Goal: Task Accomplishment & Management: Use online tool/utility

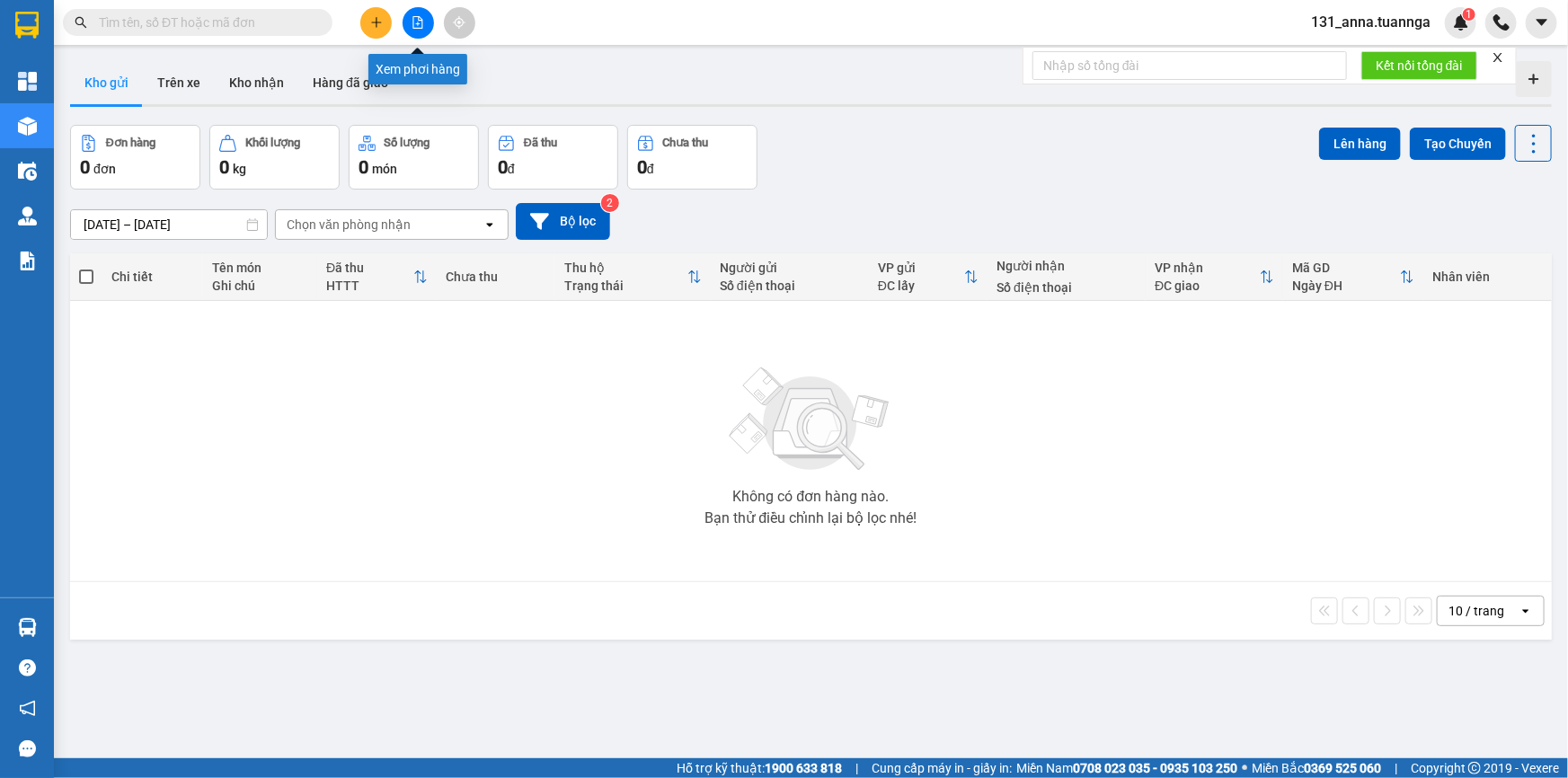
click at [417, 26] on icon "file-add" at bounding box center [418, 22] width 12 height 12
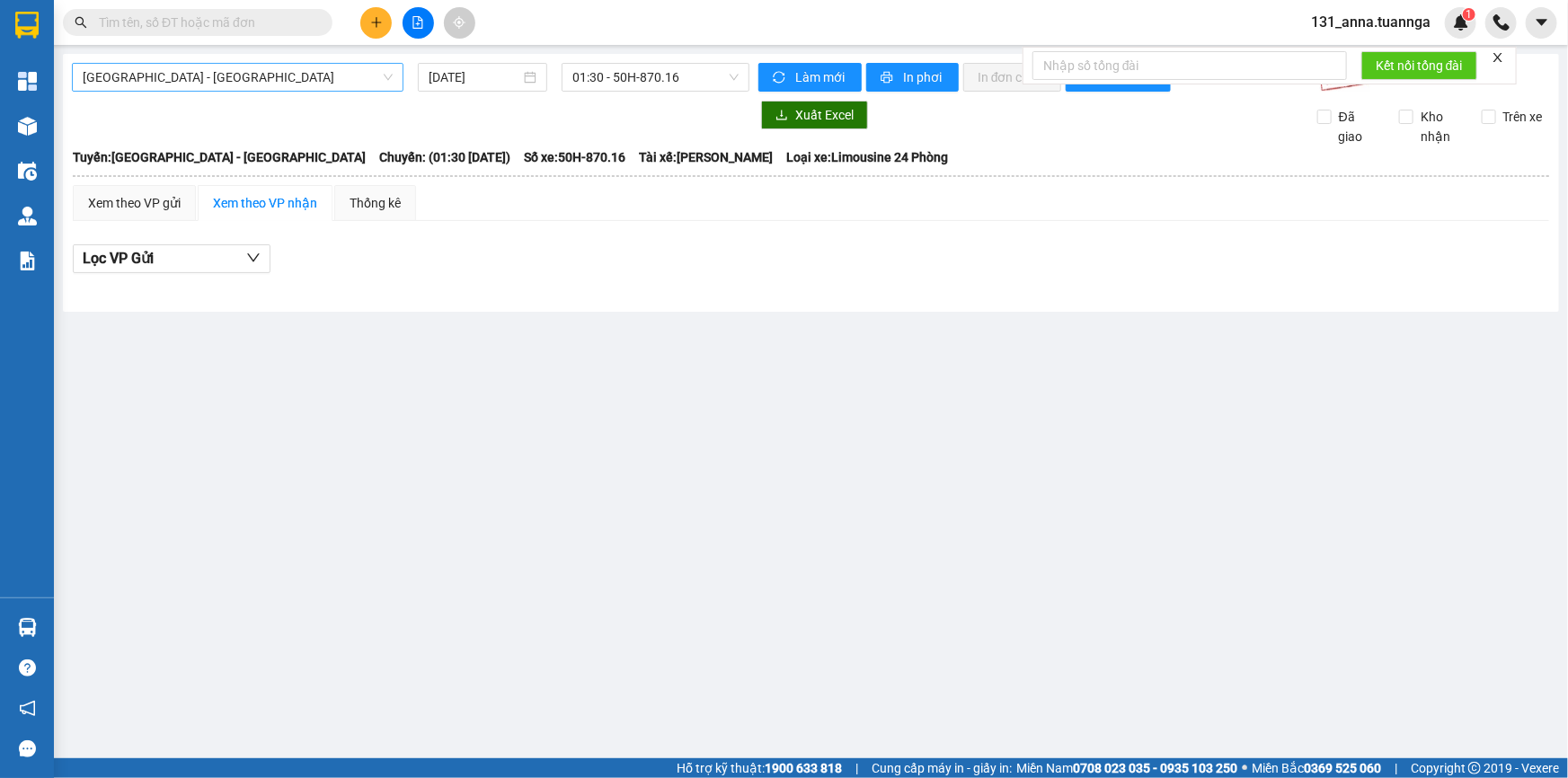
click at [279, 87] on span "[GEOGRAPHIC_DATA] - [GEOGRAPHIC_DATA]" at bounding box center [238, 77] width 310 height 27
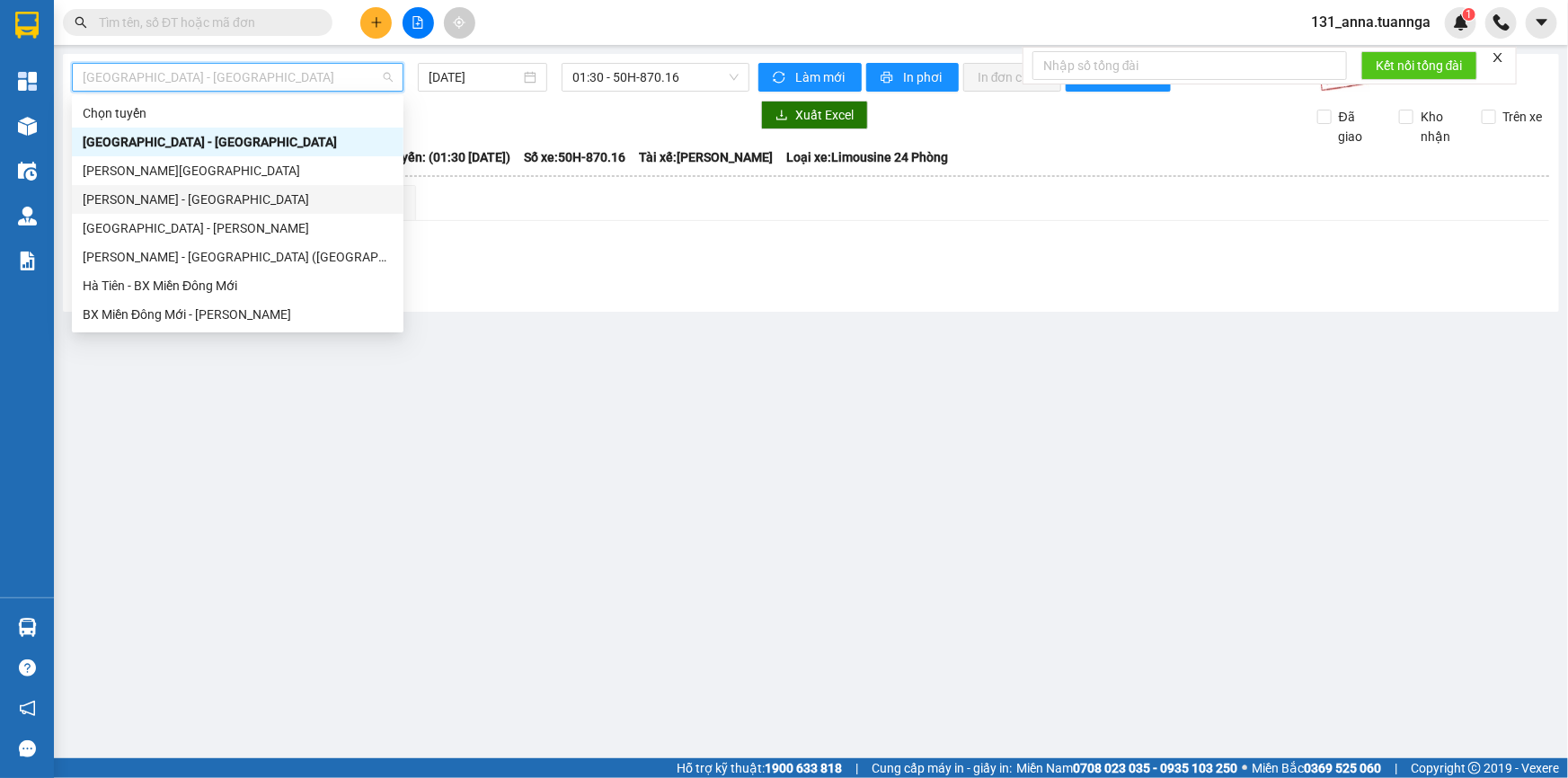
click at [176, 205] on div "Hà Tiên - Sài Gòn" at bounding box center [238, 199] width 310 height 20
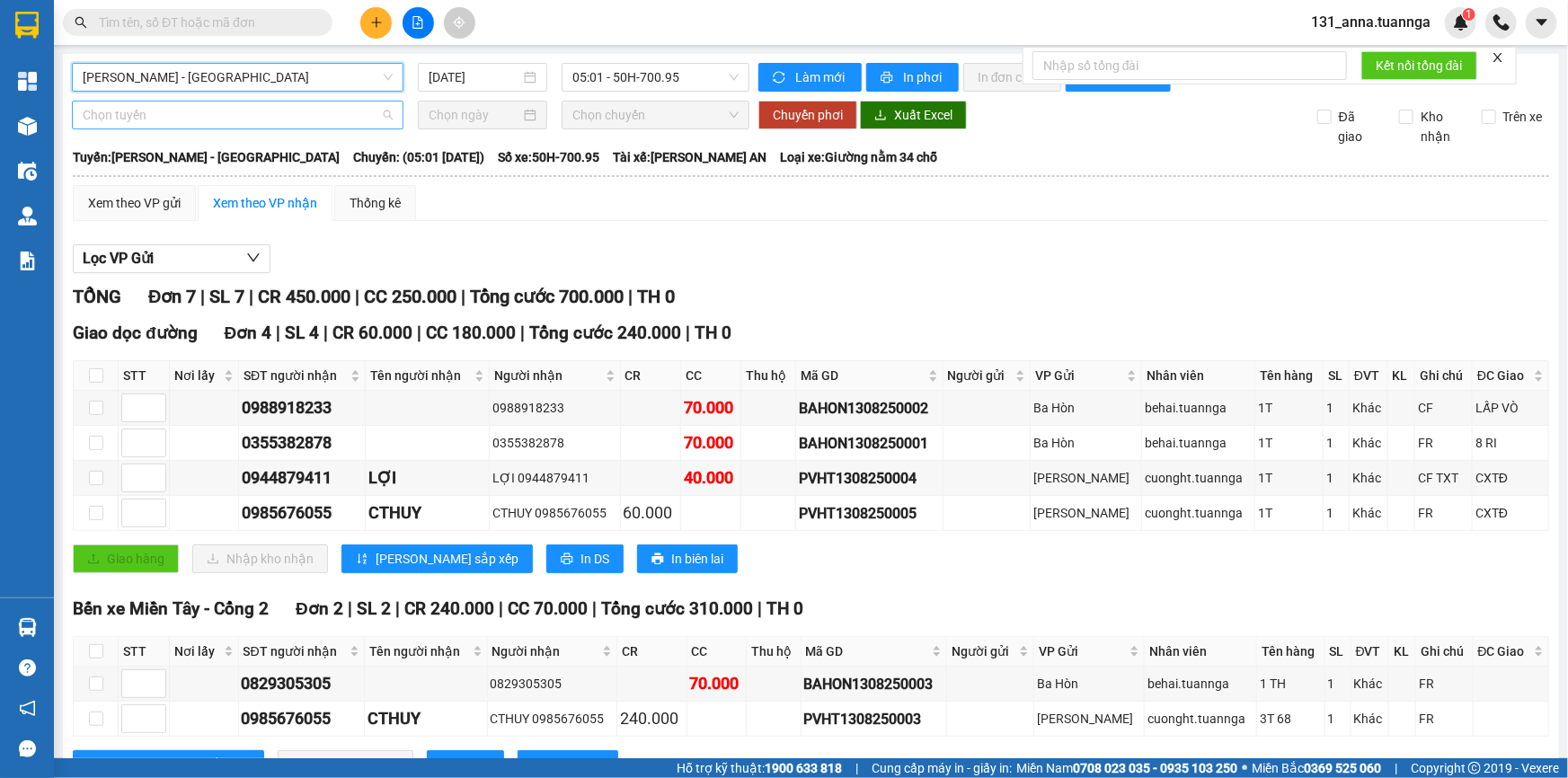
click at [196, 112] on span "Chọn tuyến" at bounding box center [238, 115] width 310 height 27
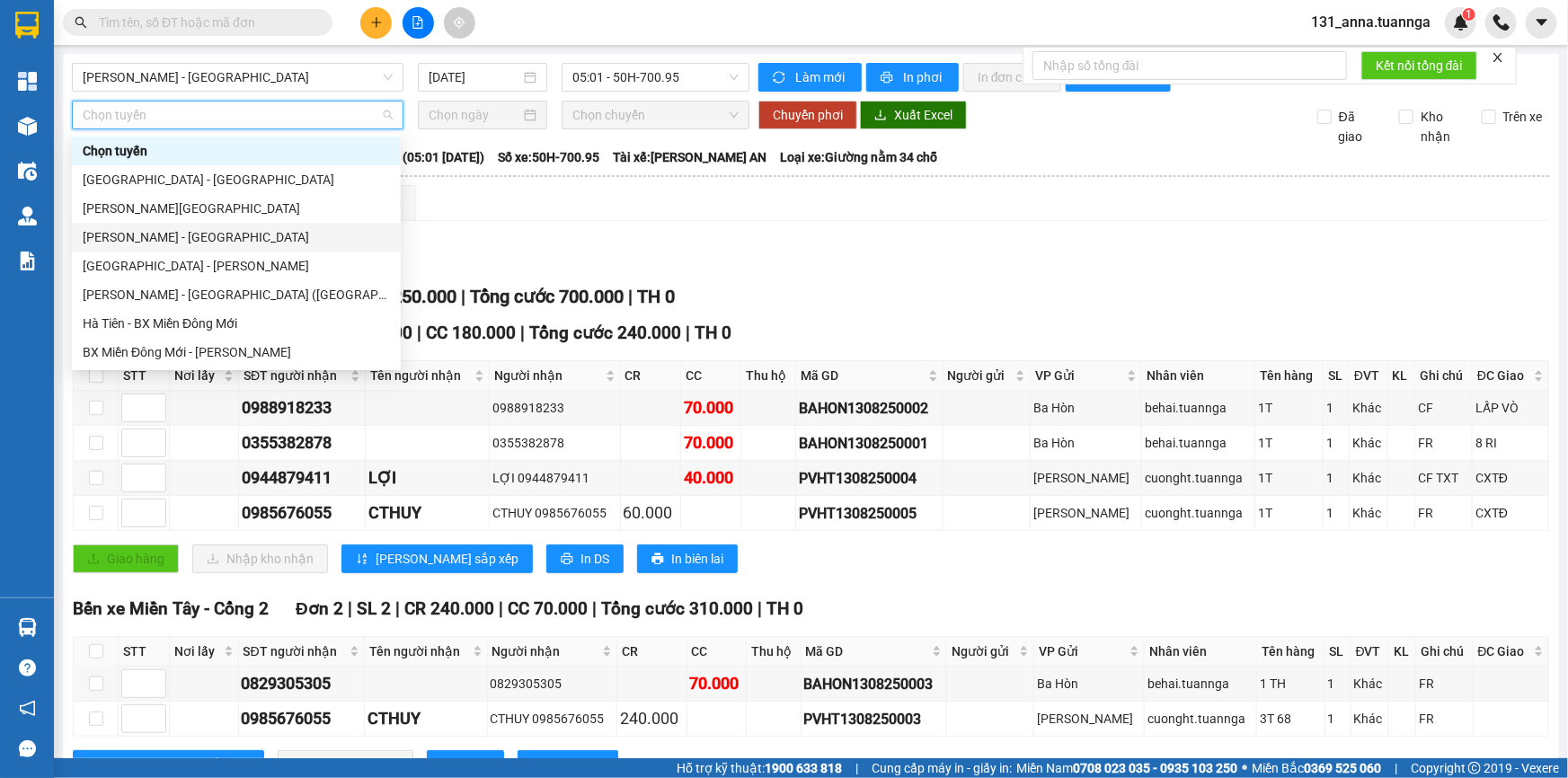
click at [193, 233] on div "Hà Tiên - Sài Gòn" at bounding box center [237, 237] width 308 height 20
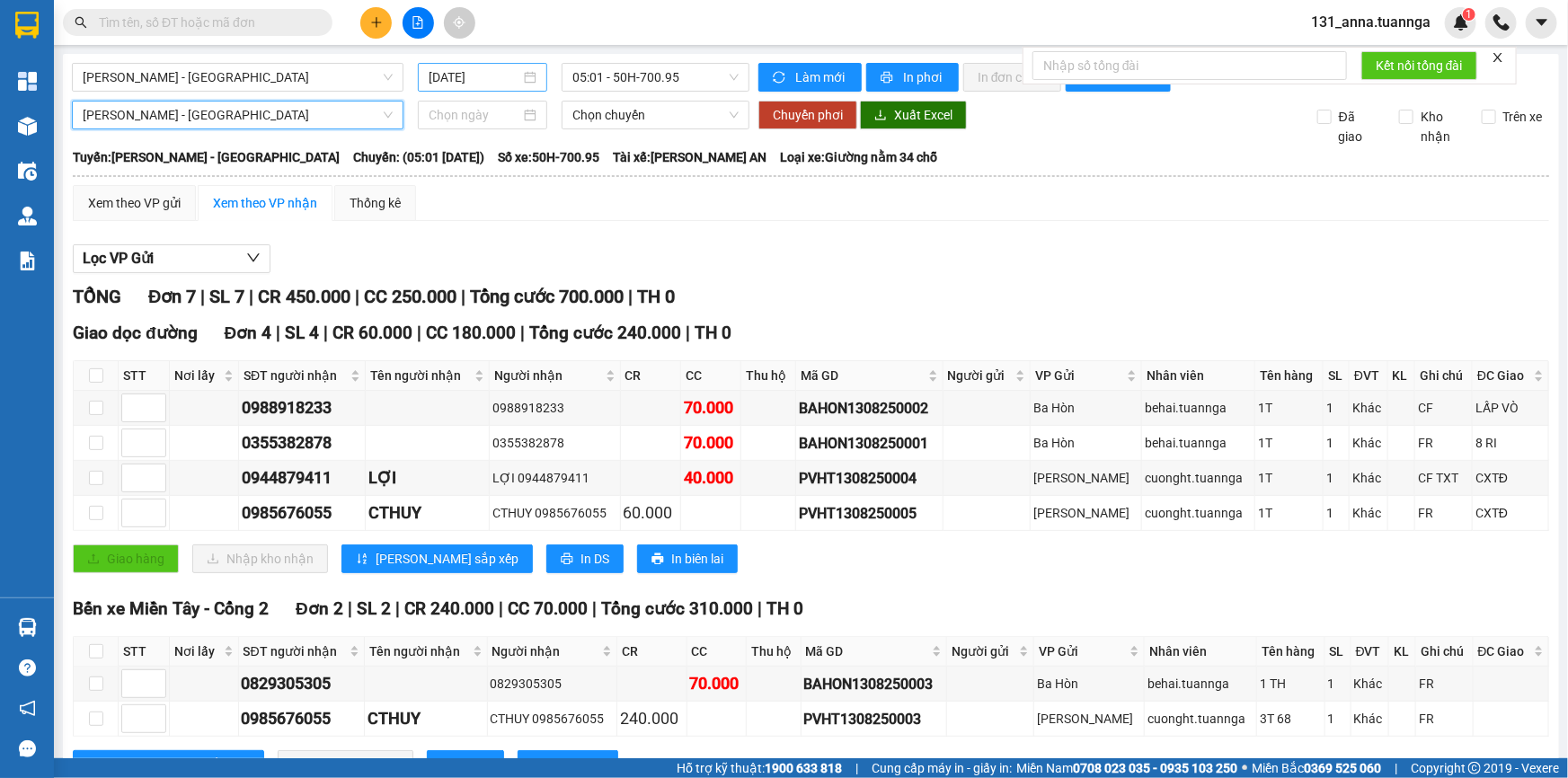
click at [452, 75] on input "13/08/2025" at bounding box center [475, 77] width 92 height 20
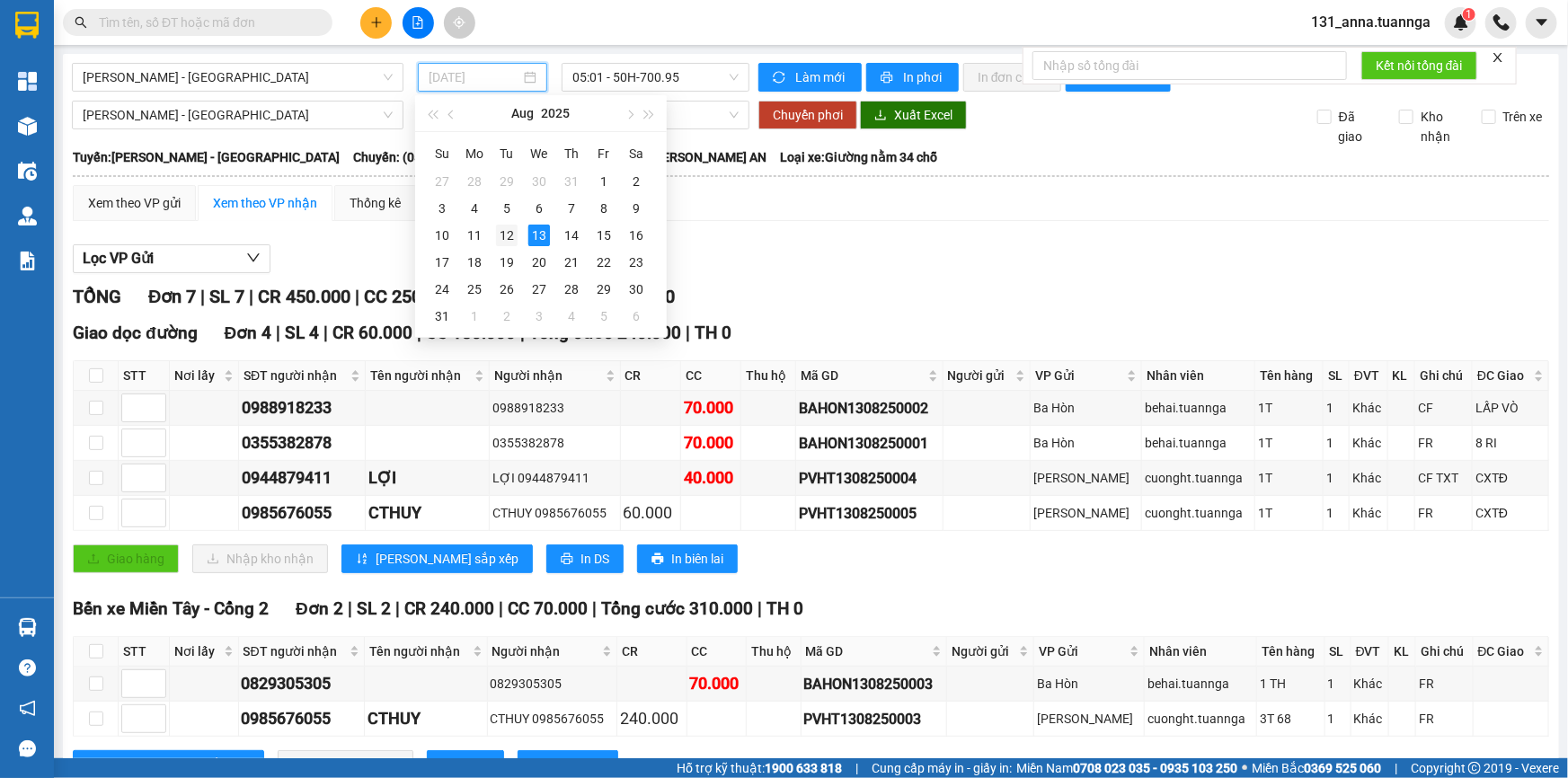
click at [505, 238] on div "12" at bounding box center [506, 235] width 22 height 22
type input "12/08/2025"
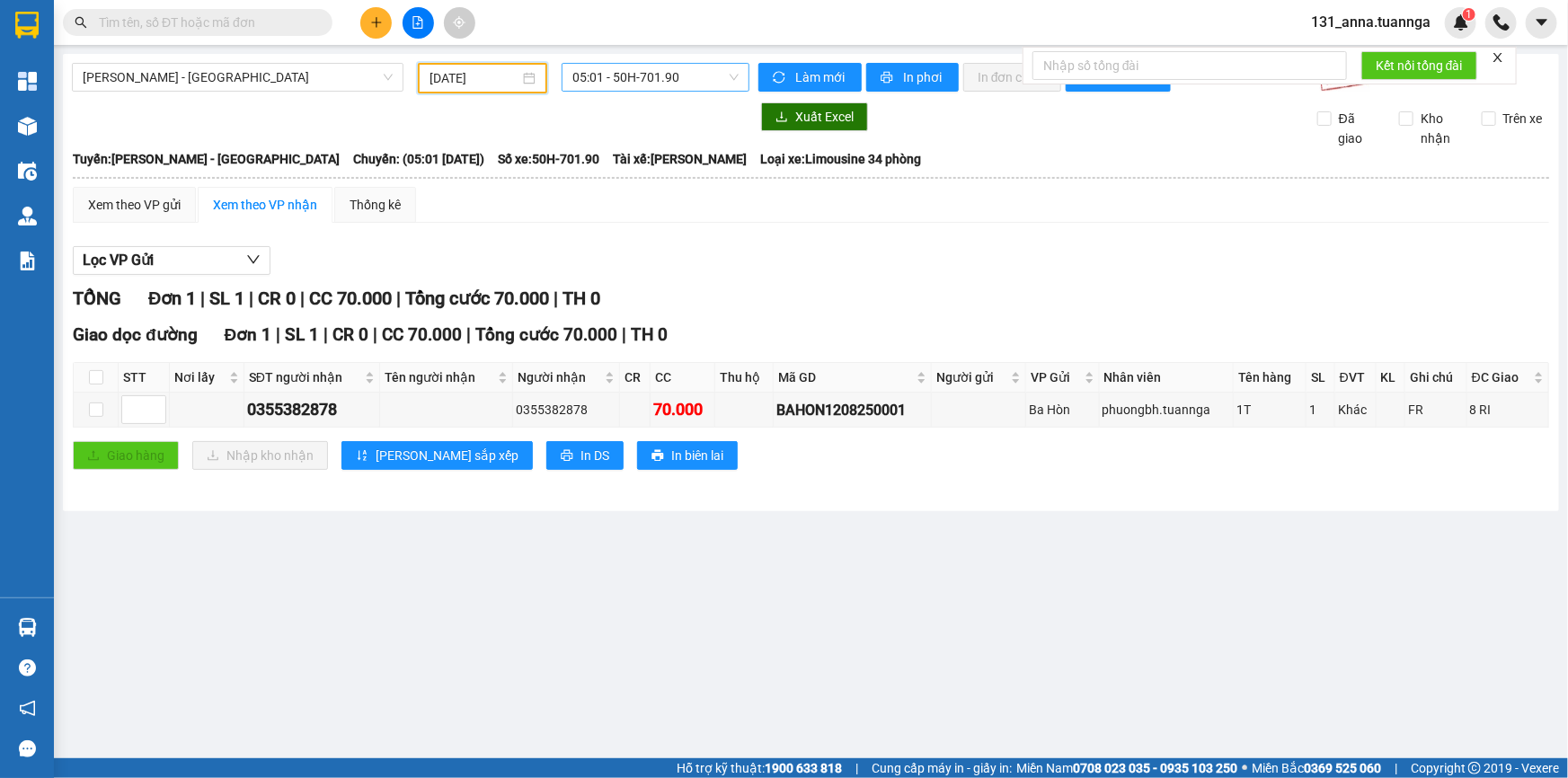
click at [640, 70] on span "05:01 - 50H-701.90" at bounding box center [655, 77] width 166 height 27
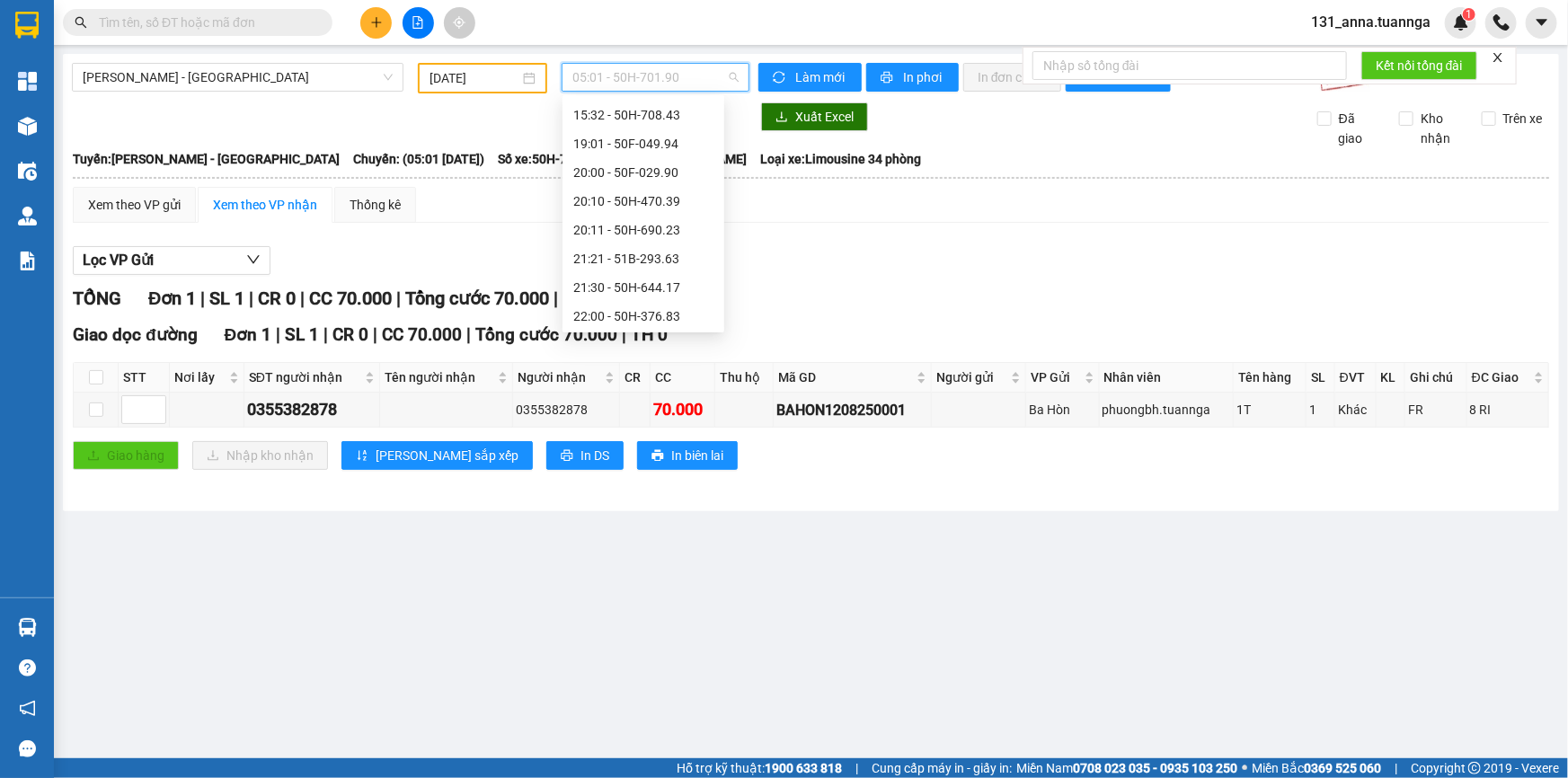
scroll to position [575, 0]
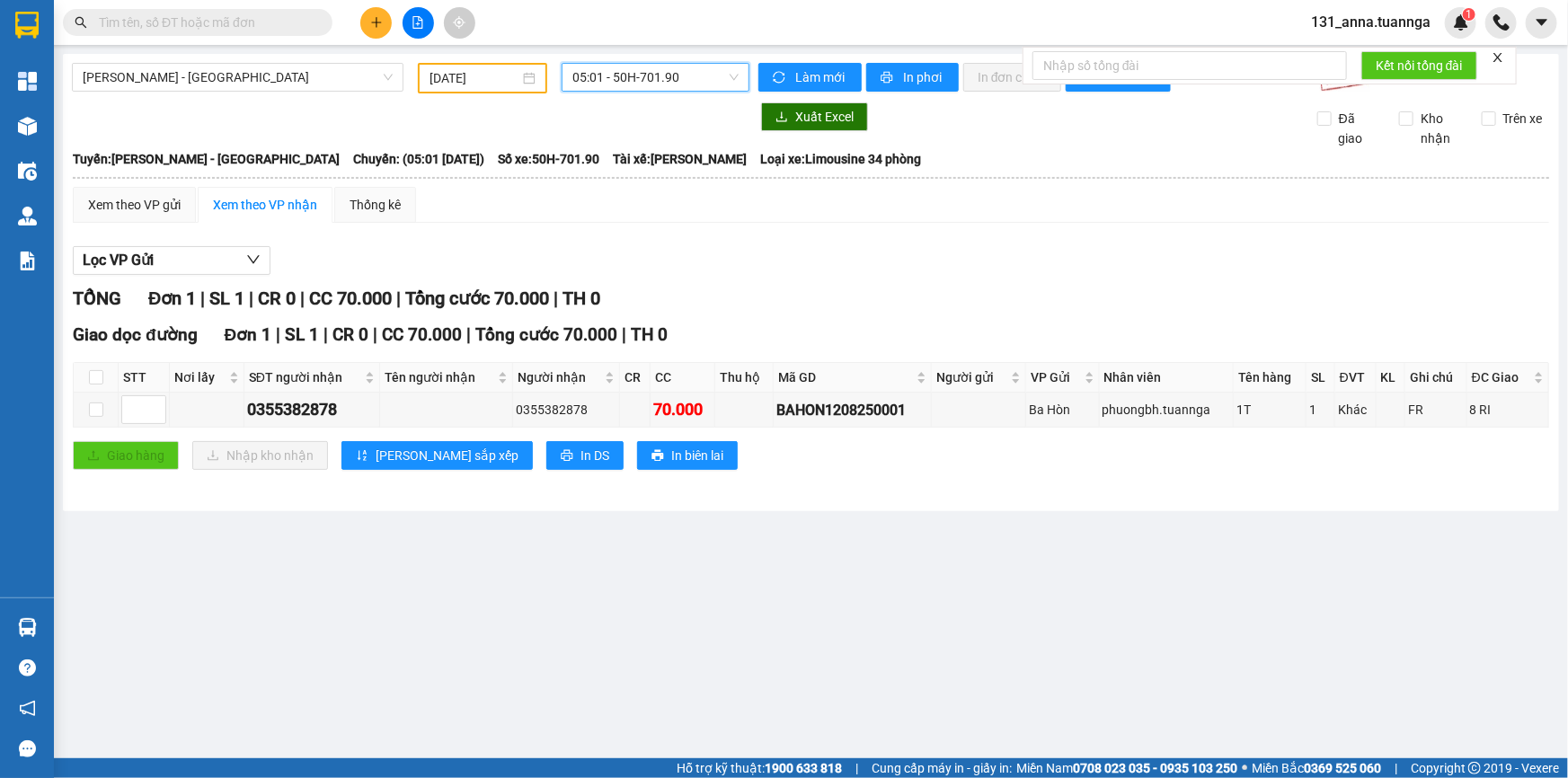
click at [600, 71] on span "05:01 - 50H-701.90" at bounding box center [655, 77] width 166 height 27
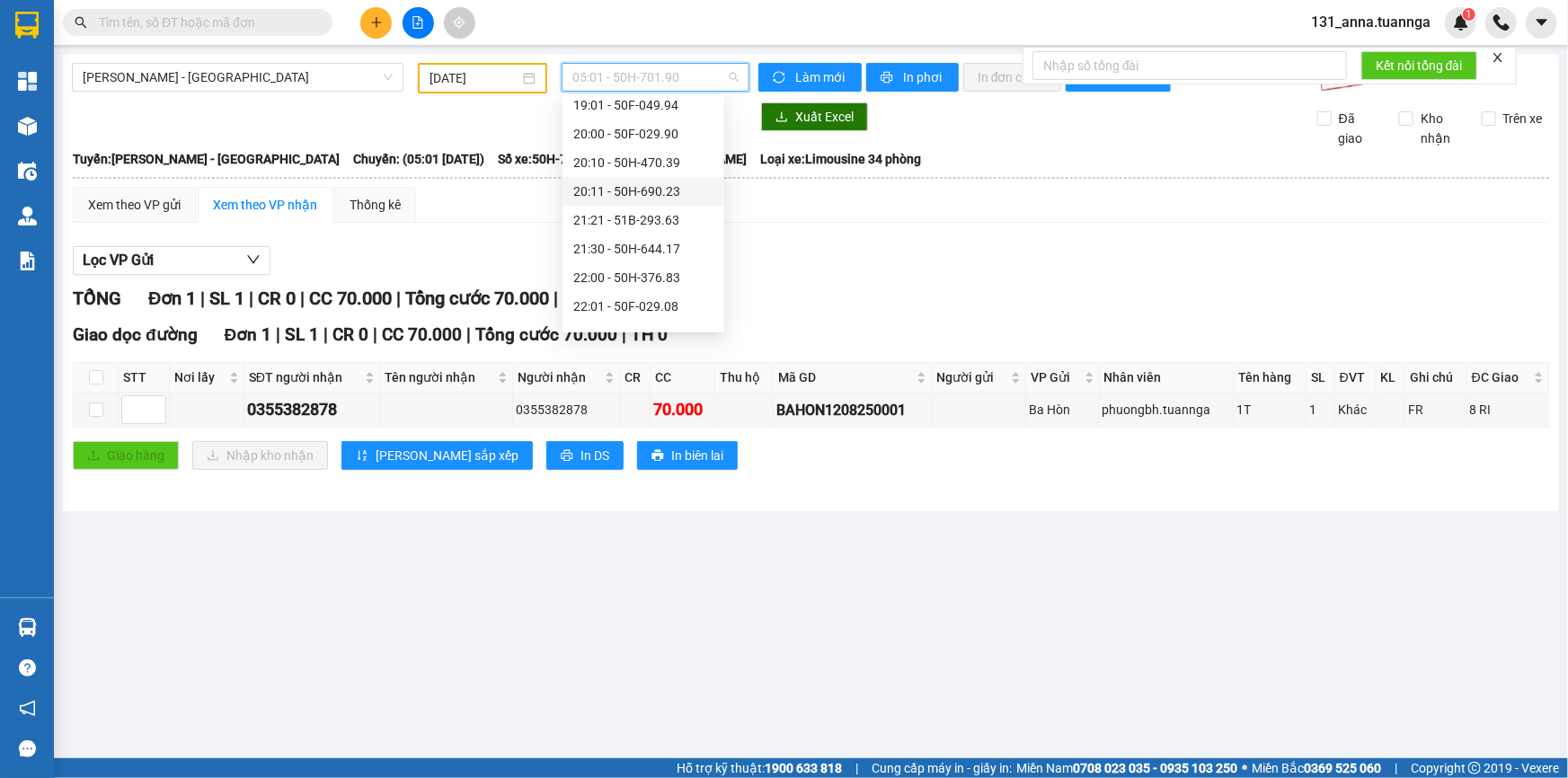
scroll to position [412, 0]
click at [621, 157] on div "20:00 - 50F-029.90" at bounding box center [643, 162] width 140 height 20
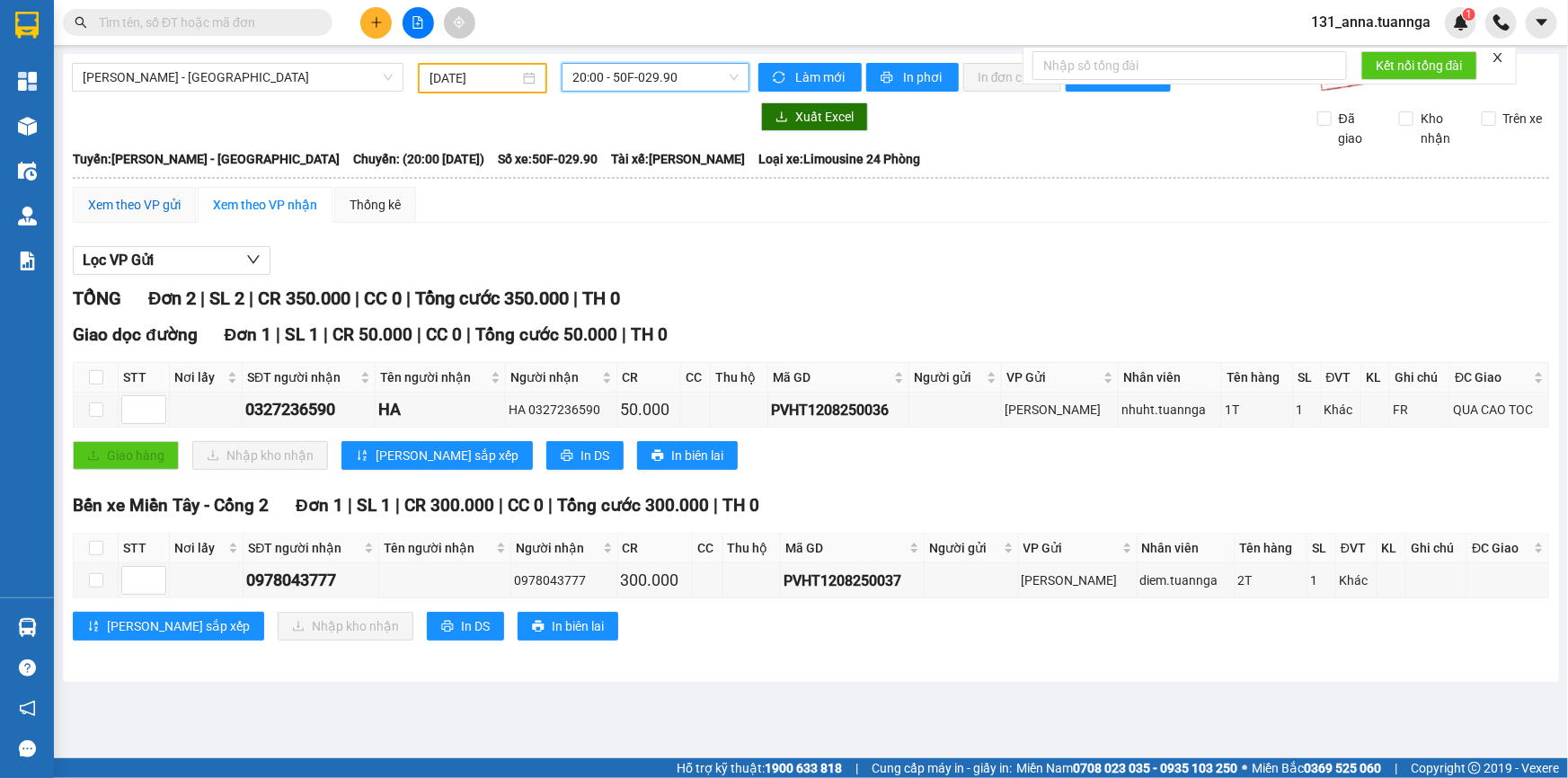
click at [125, 195] on div "Xem theo VP gửi" at bounding box center [134, 205] width 93 height 20
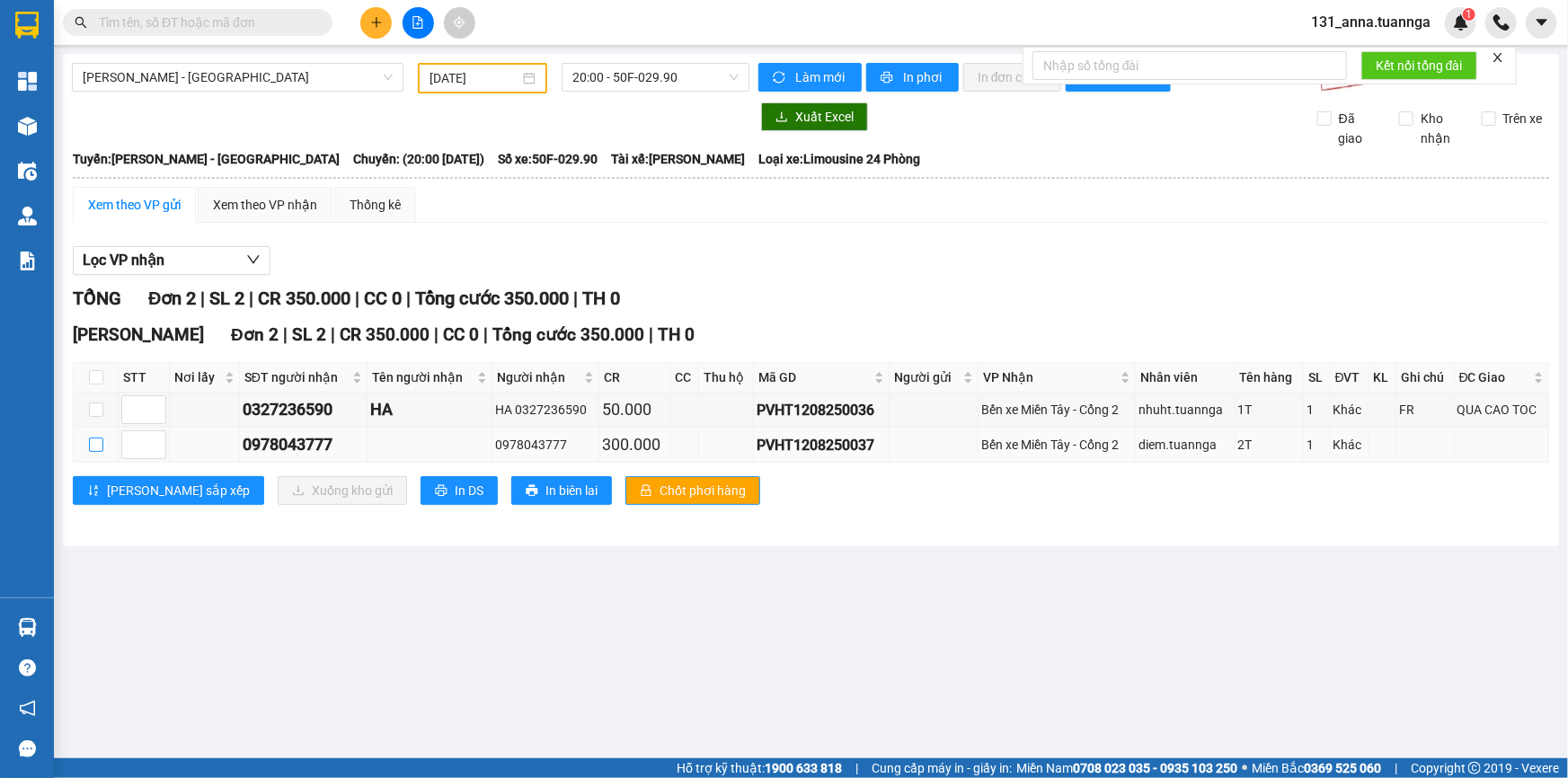
click at [97, 440] on input "checkbox" at bounding box center [96, 444] width 14 height 14
checkbox input "true"
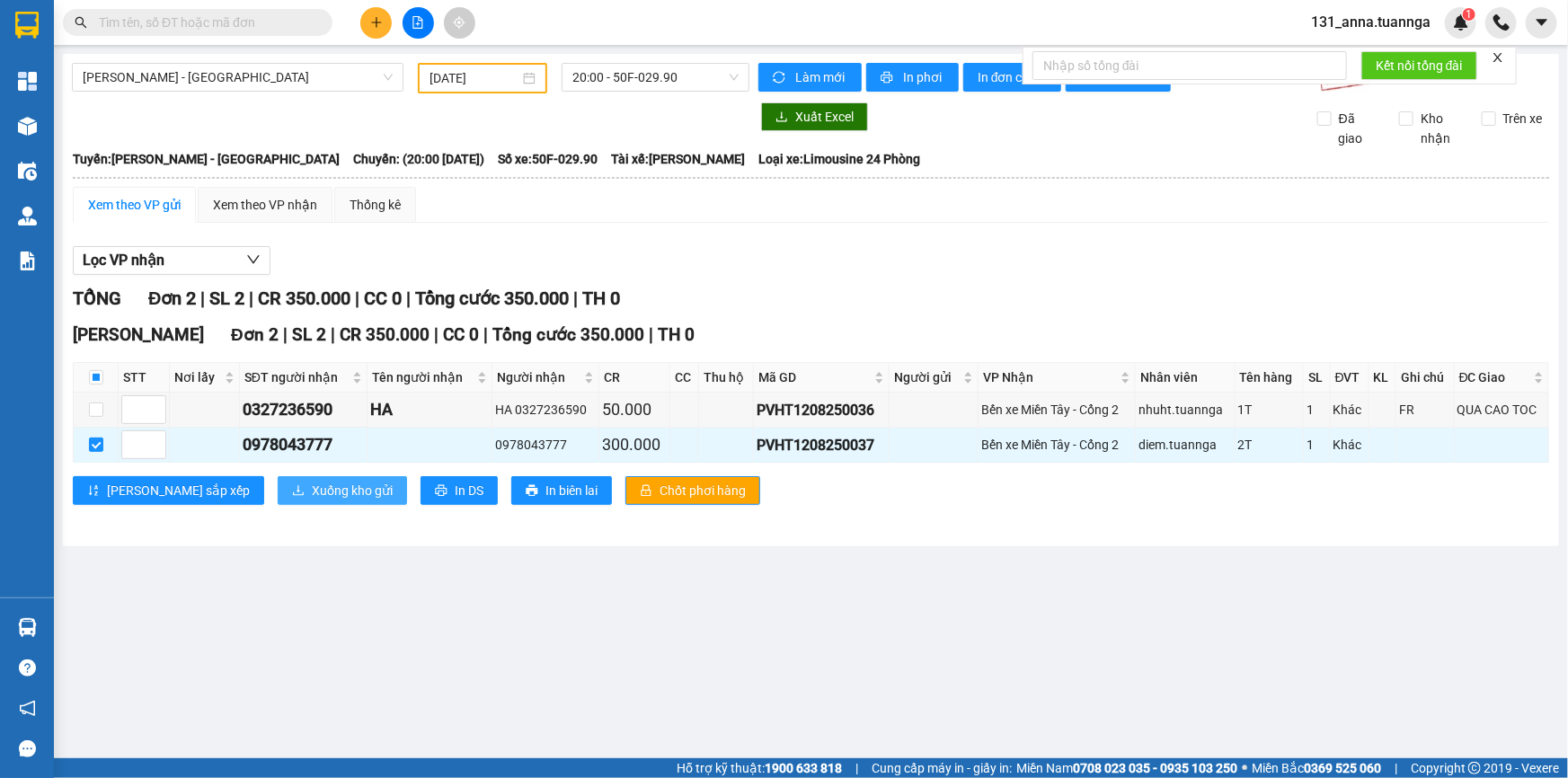
click at [292, 486] on icon "download" at bounding box center [298, 490] width 12 height 12
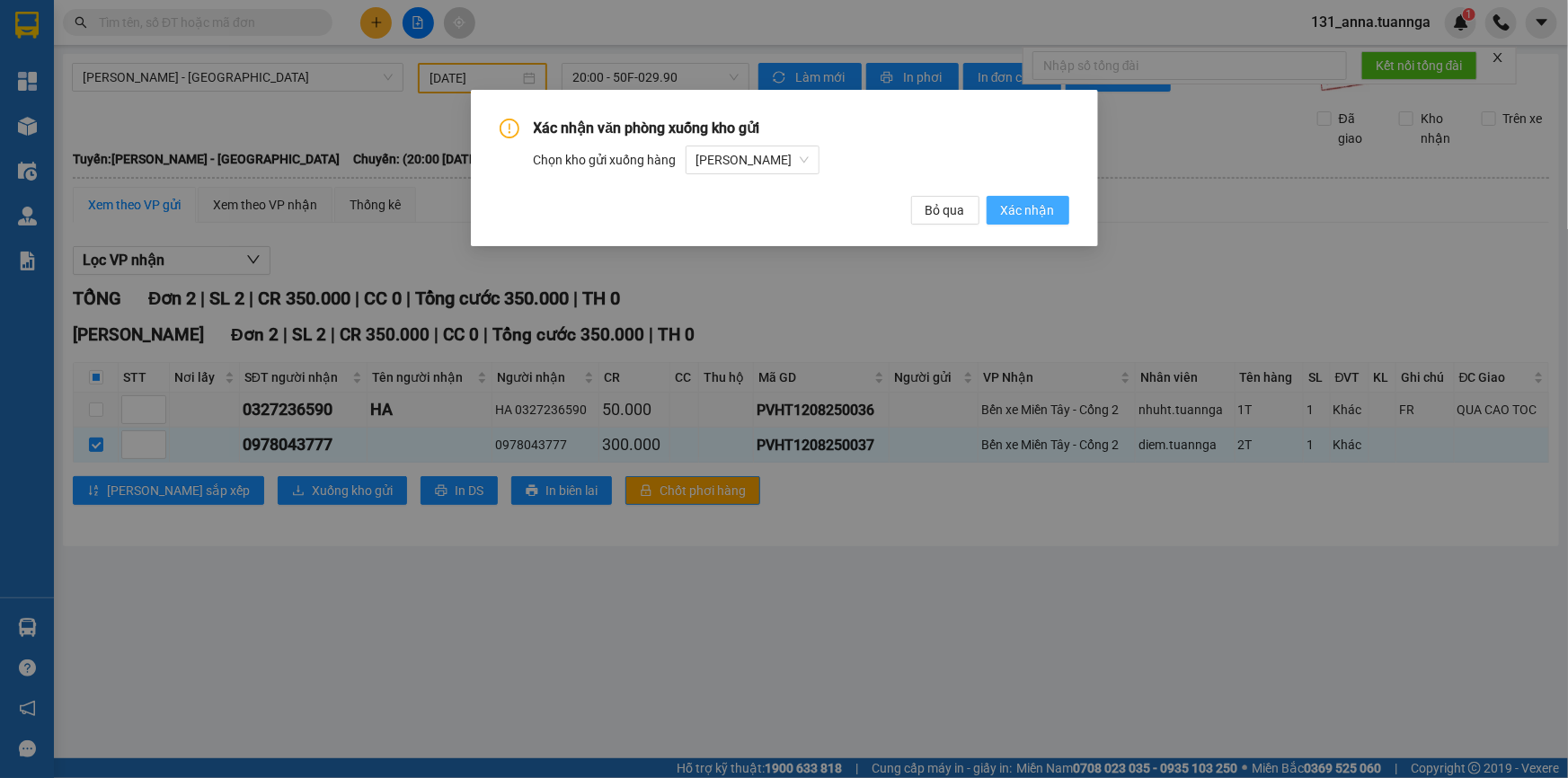
click at [1032, 214] on span "Xác nhận" at bounding box center [1028, 210] width 54 height 20
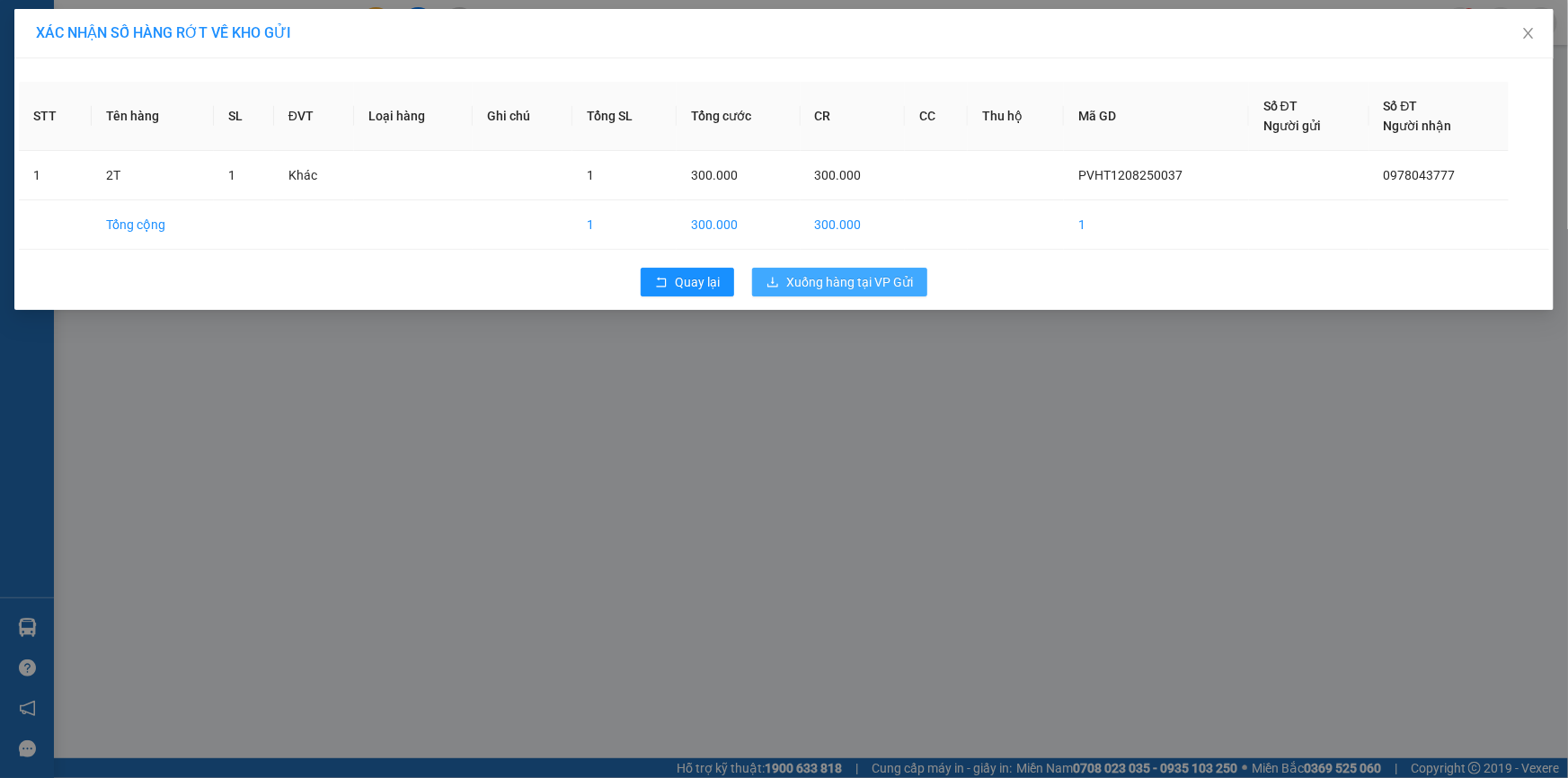
click at [780, 290] on button "Xuống hàng tại VP Gửi" at bounding box center [839, 282] width 175 height 29
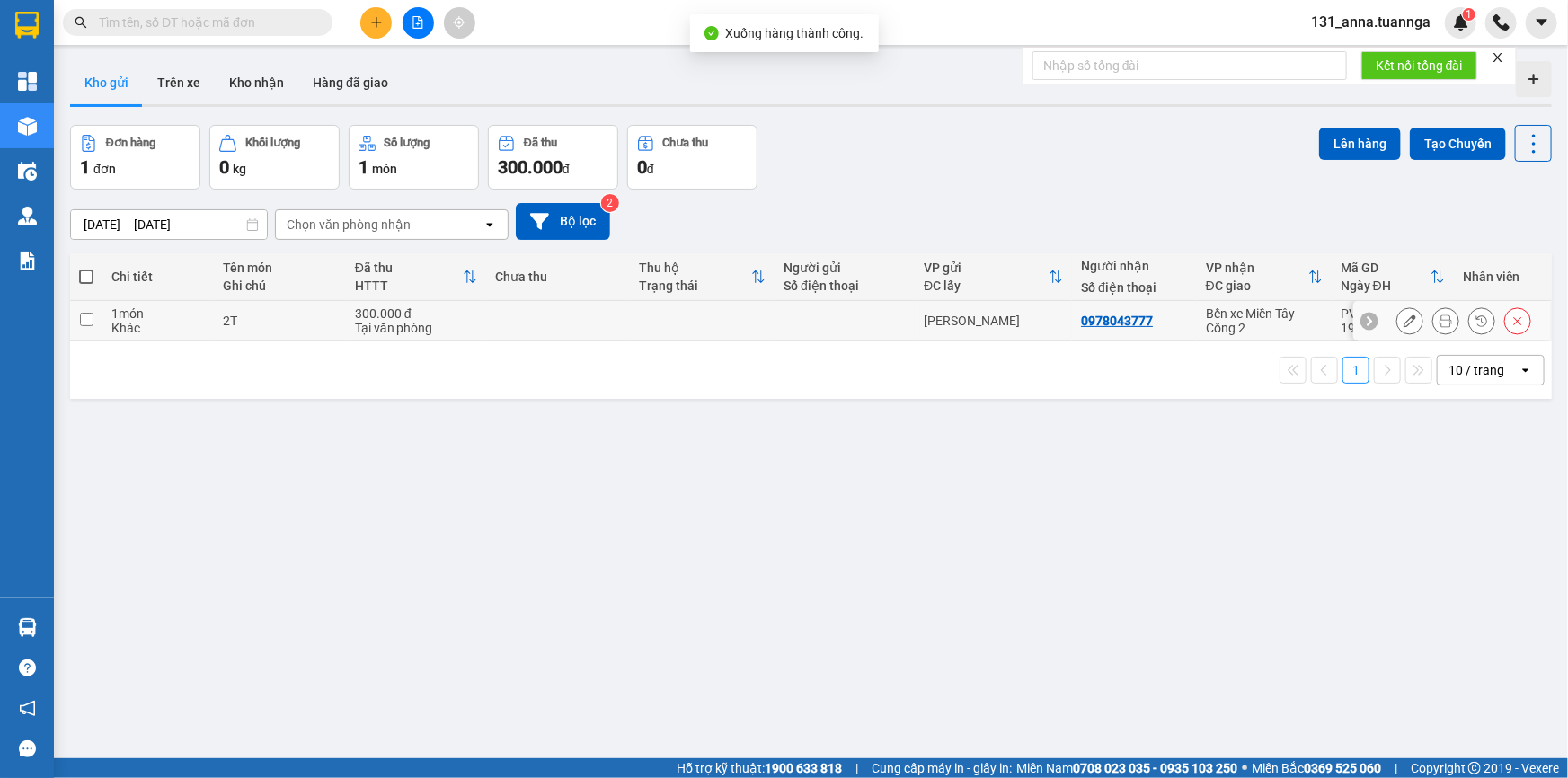
click at [73, 324] on td at bounding box center [86, 321] width 32 height 40
checkbox input "true"
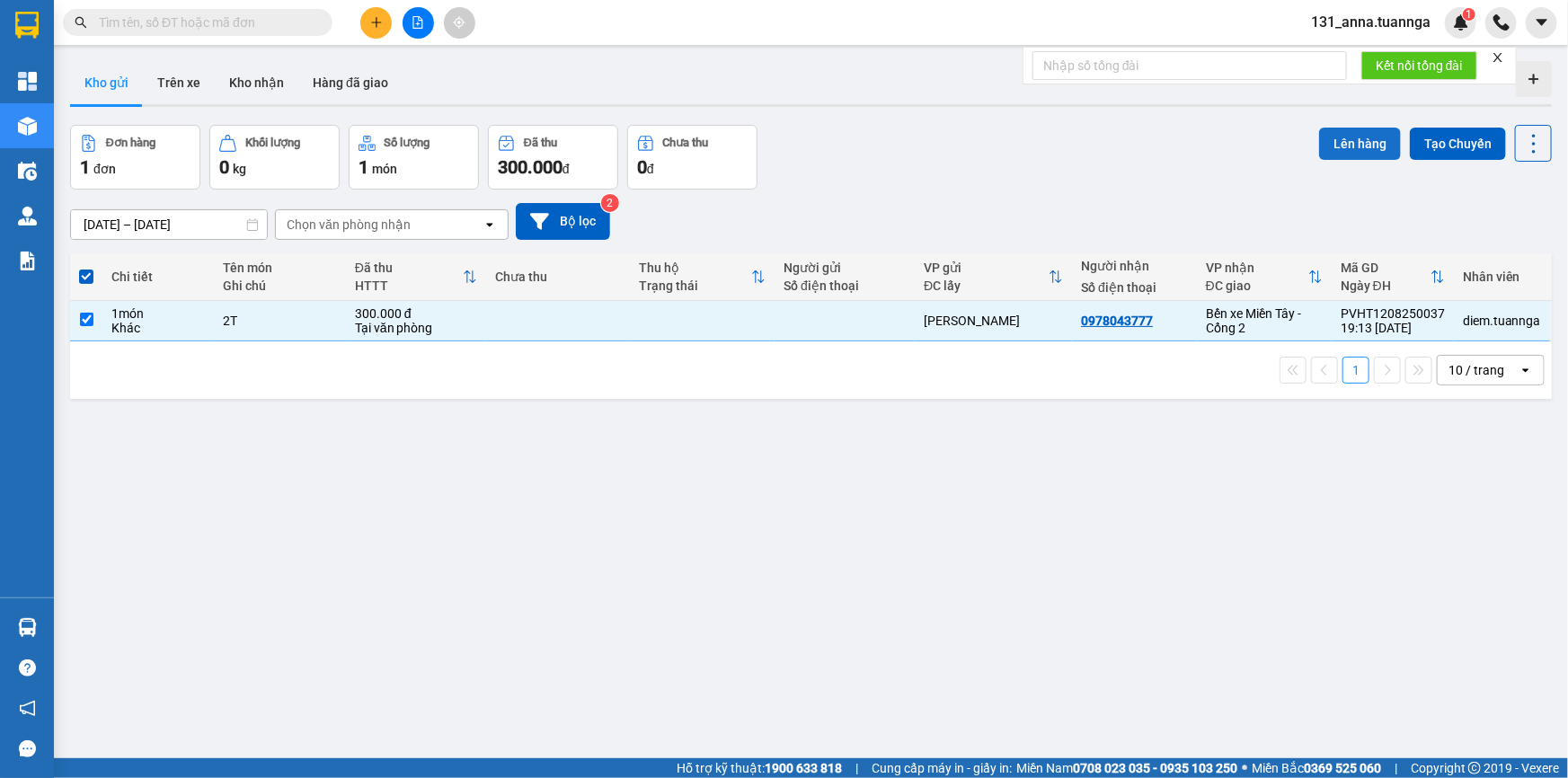
click at [1368, 145] on button "Lên hàng" at bounding box center [1360, 144] width 82 height 32
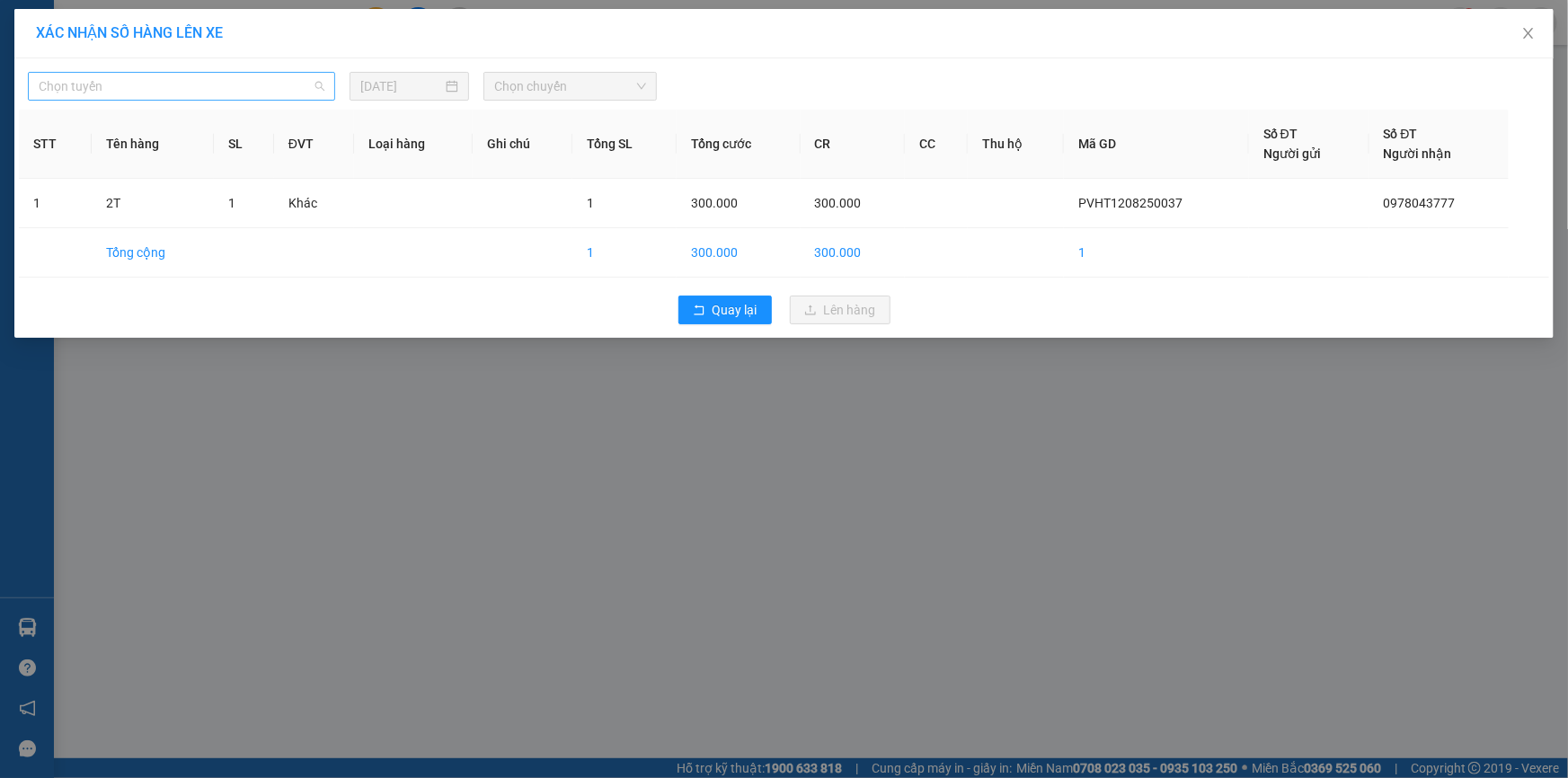
click at [127, 94] on span "Chọn tuyến" at bounding box center [181, 86] width 286 height 27
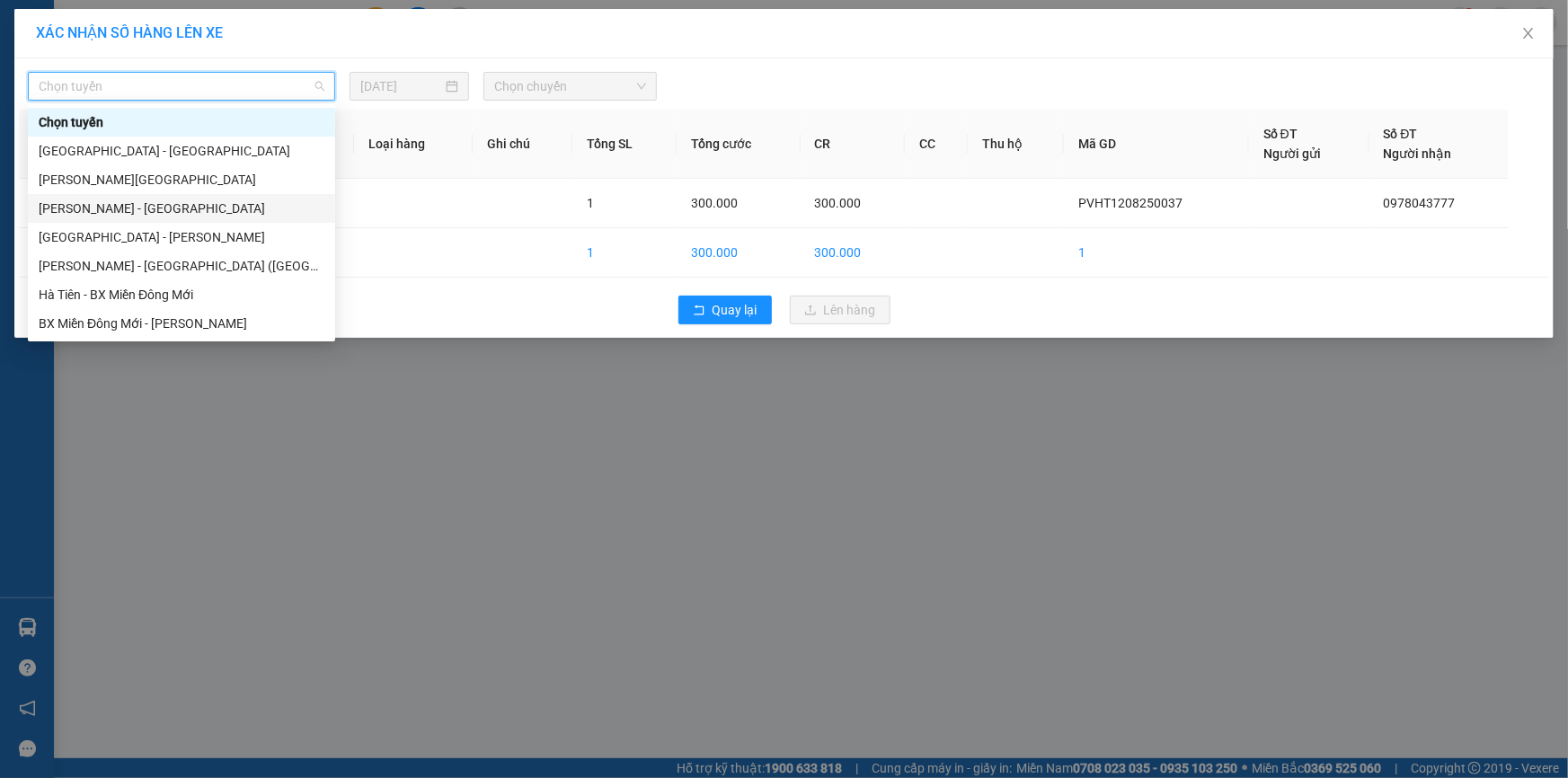
click at [125, 216] on div "Hà Tiên - Sài Gòn" at bounding box center [181, 208] width 286 height 20
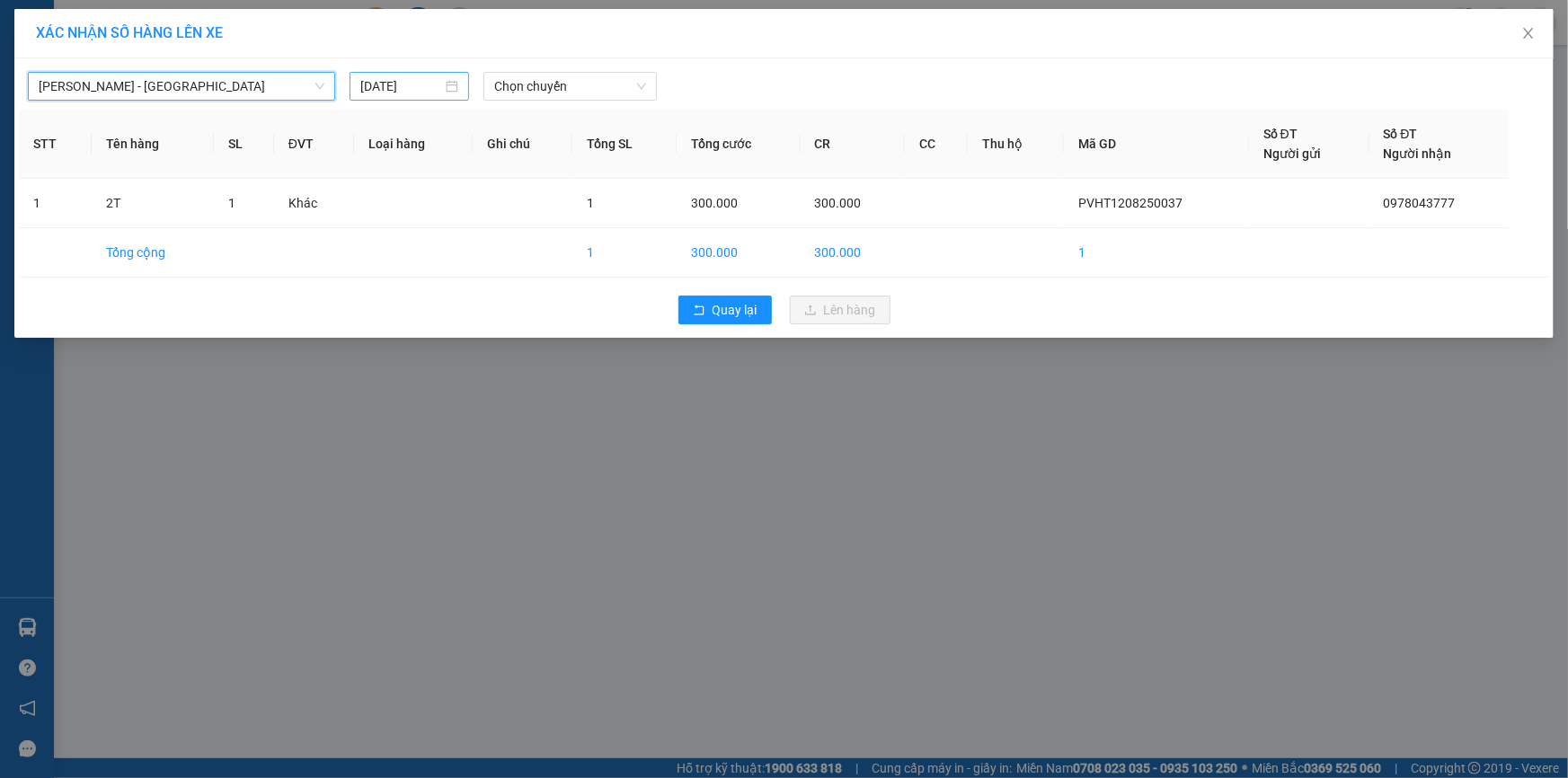
click at [408, 85] on input "13/08/2025" at bounding box center [401, 86] width 82 height 20
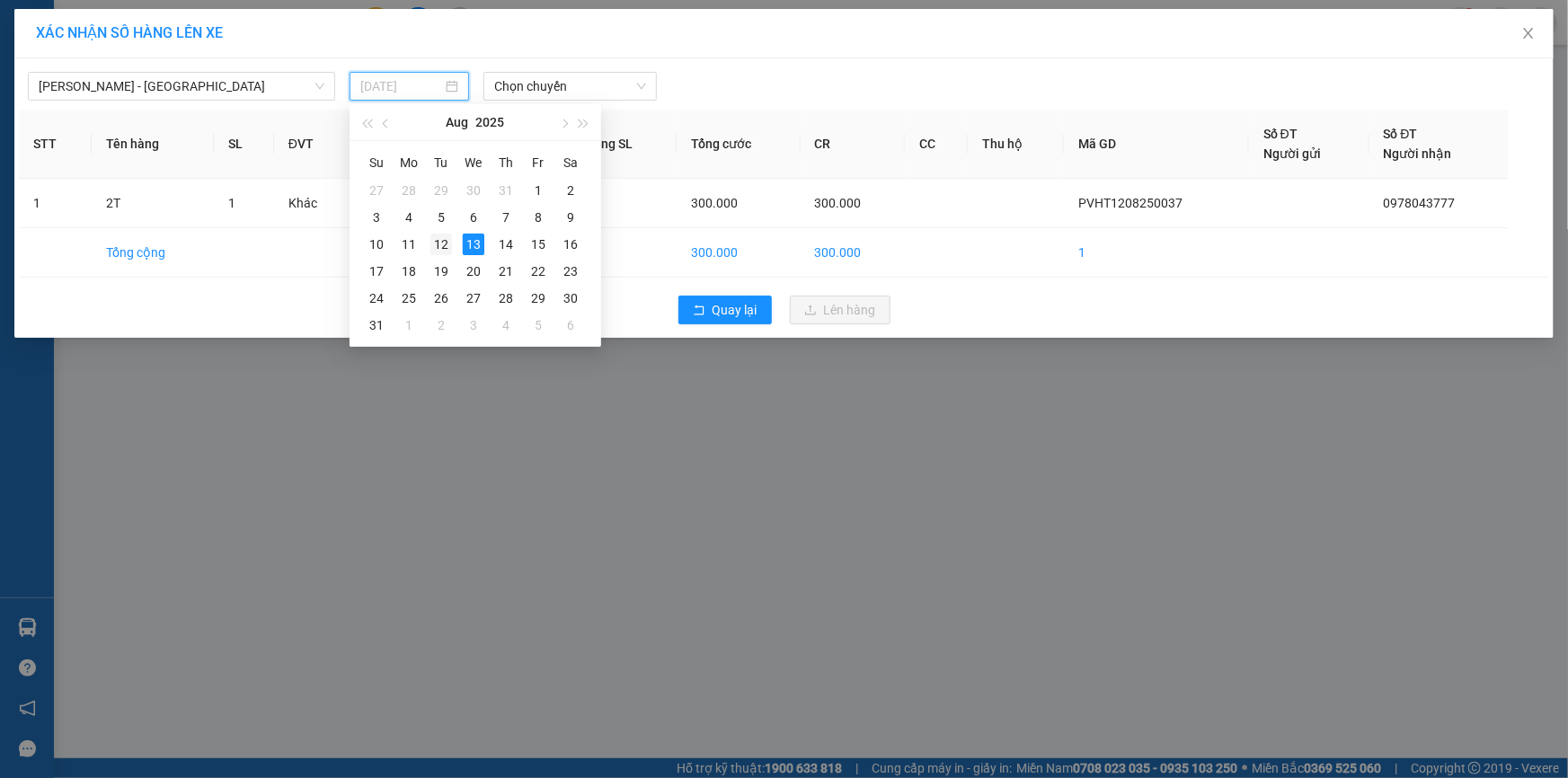
click at [435, 243] on div "12" at bounding box center [440, 244] width 22 height 22
type input "12/08/2025"
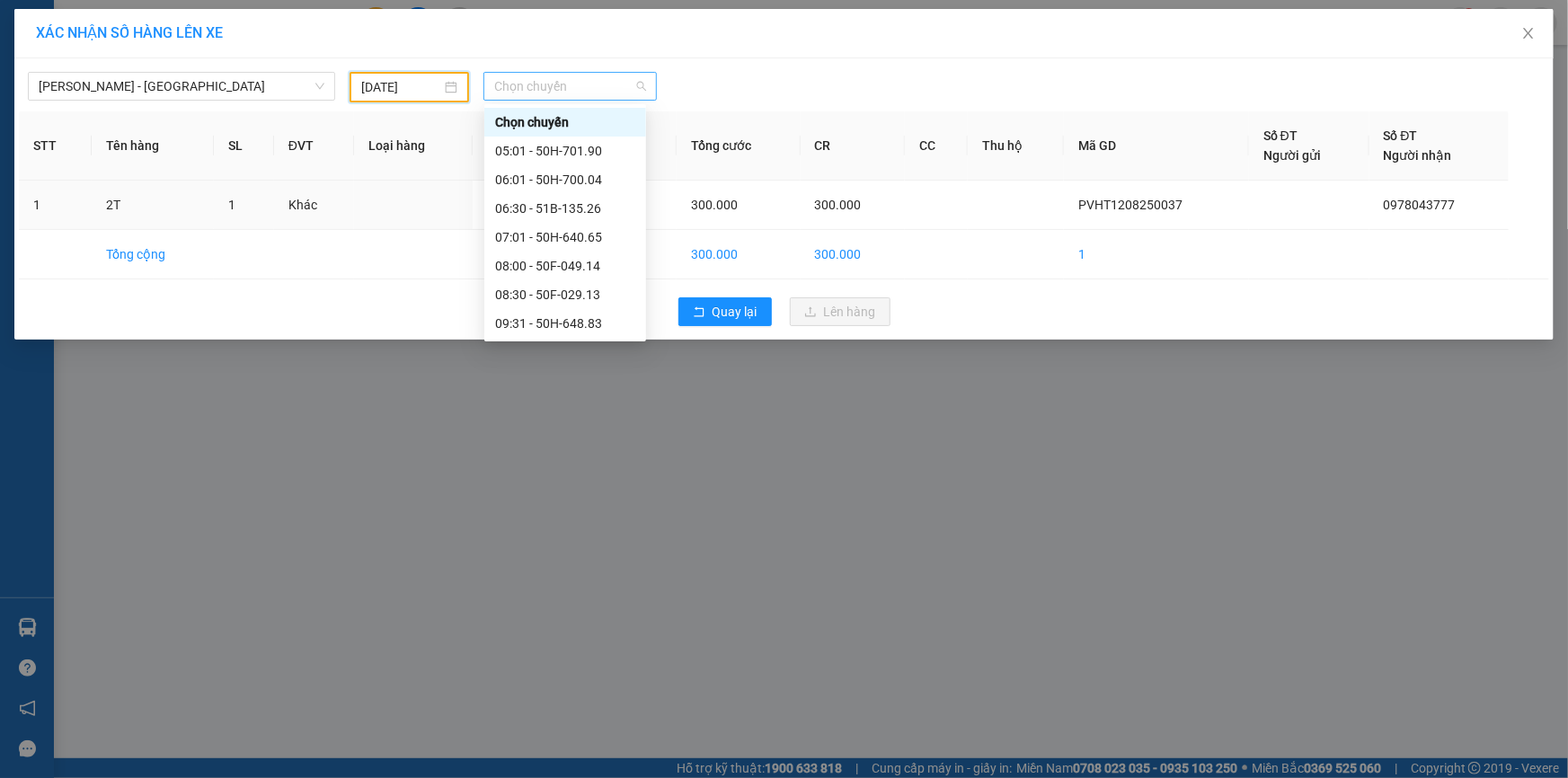
click at [512, 79] on span "Chọn chuyến" at bounding box center [569, 86] width 152 height 27
click at [544, 324] on div "23:30 - 50H-327.87" at bounding box center [565, 323] width 140 height 20
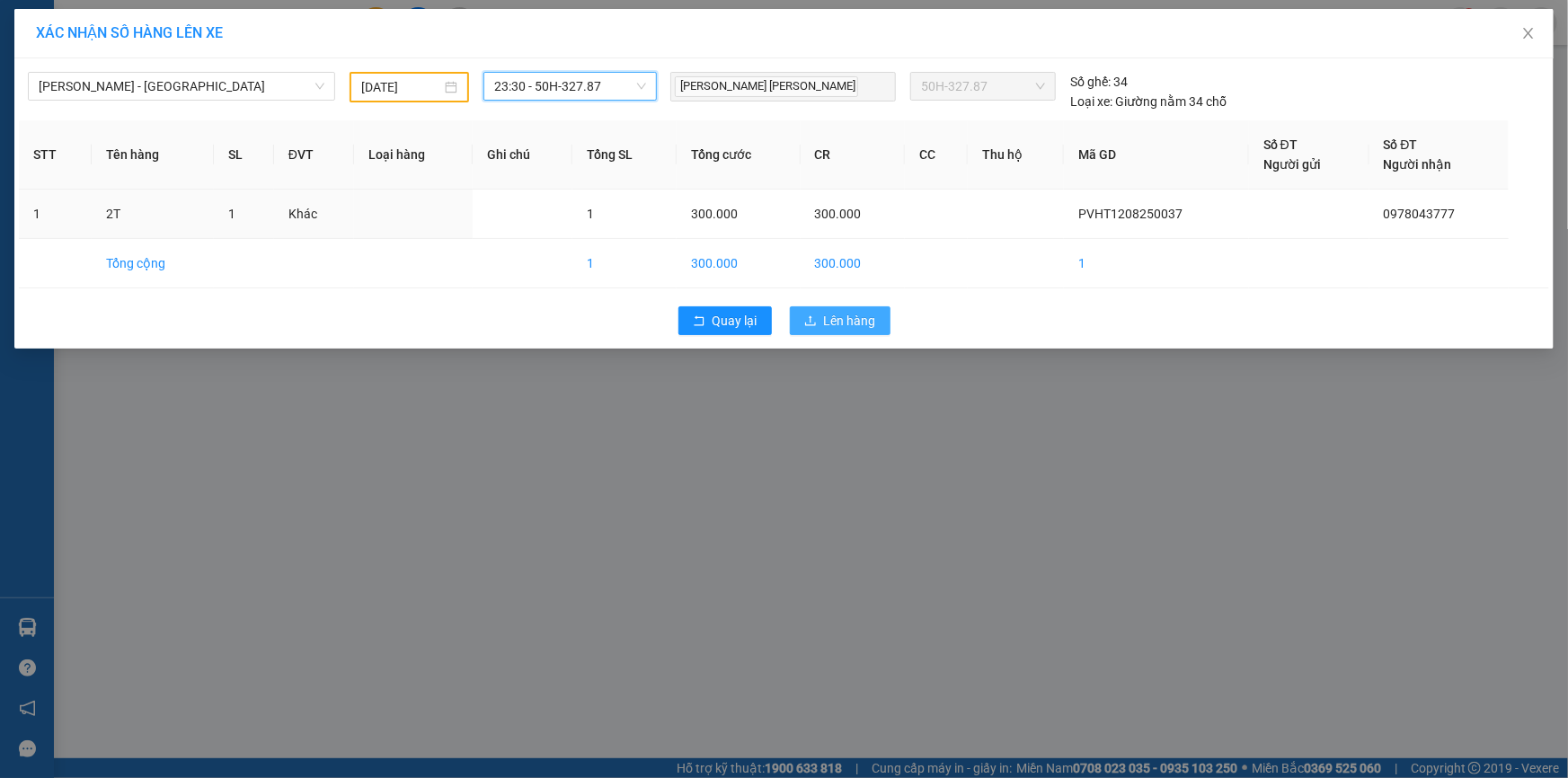
click at [824, 324] on span "Lên hàng" at bounding box center [849, 320] width 53 height 20
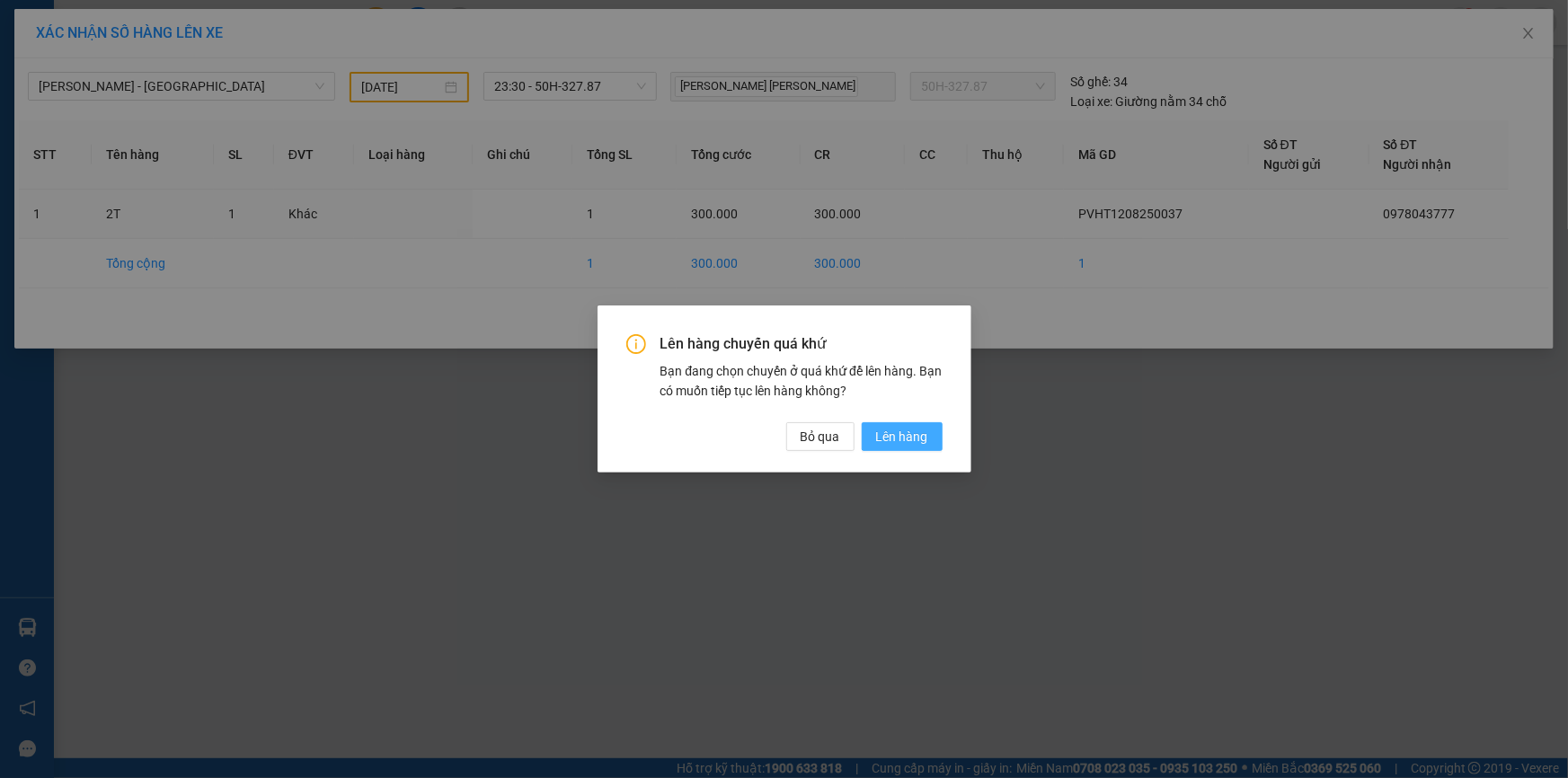
click at [890, 440] on span "Lên hàng" at bounding box center [902, 437] width 53 height 20
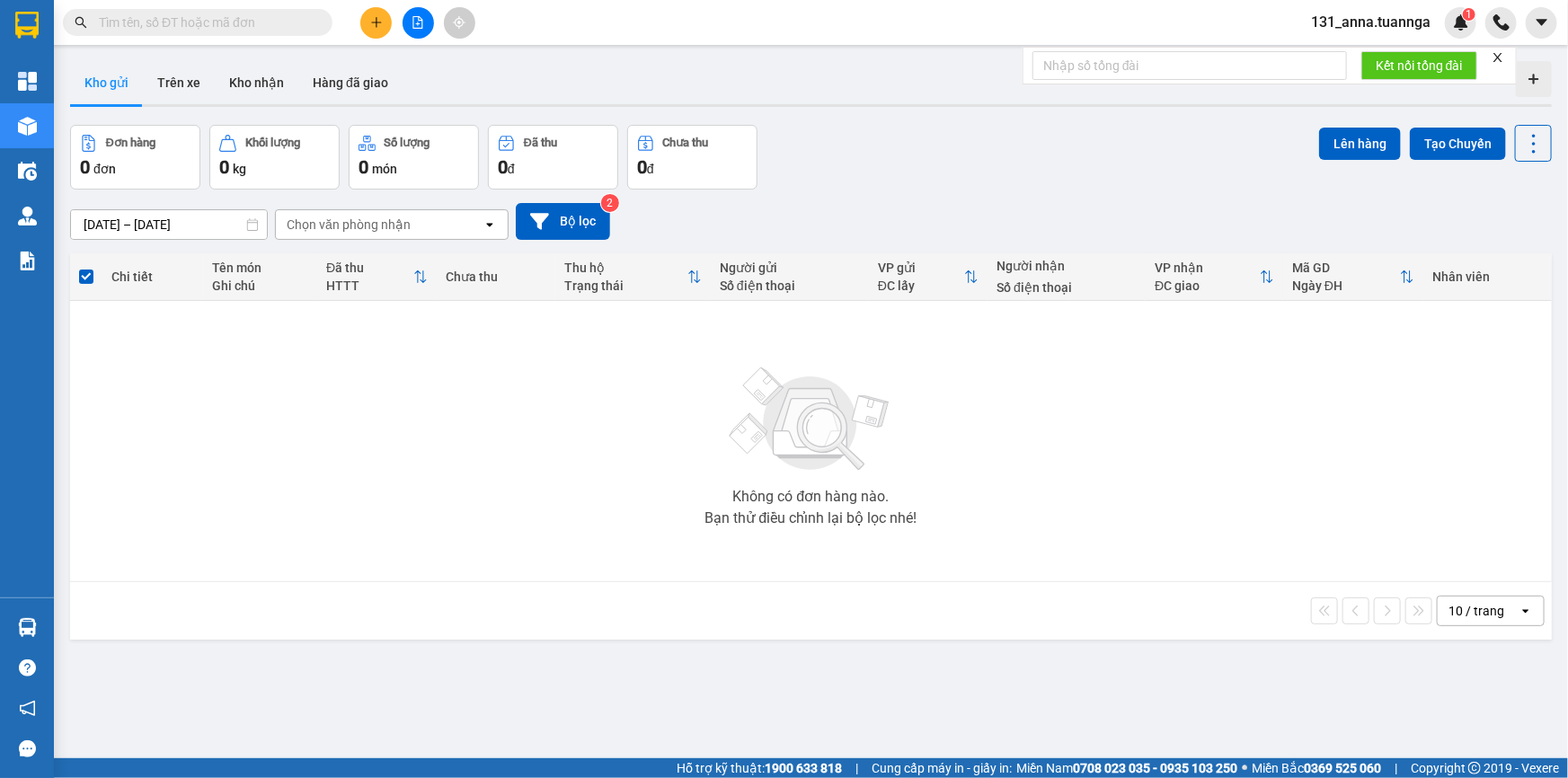
click at [580, 566] on div "Không có đơn hàng nào. Bạn thử điều chỉnh lại bộ lọc nhé!" at bounding box center [811, 442] width 1464 height 270
